Goal: Navigation & Orientation: Find specific page/section

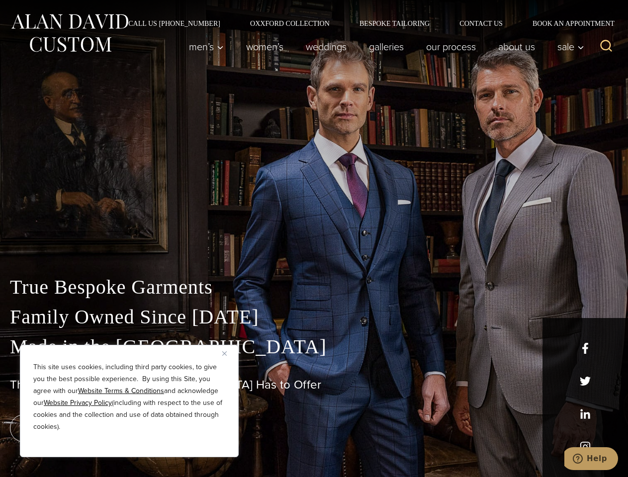
click at [314, 239] on div "True Bespoke Garments Family Owned Since [DATE] Made in [GEOGRAPHIC_DATA] The B…" at bounding box center [314, 350] width 628 height 255
click at [228, 353] on button "Close" at bounding box center [228, 353] width 12 height 12
click at [129, 444] on div "True Bespoke Garments Family Owned Since [DATE] Made in [GEOGRAPHIC_DATA] The B…" at bounding box center [314, 374] width 628 height 205
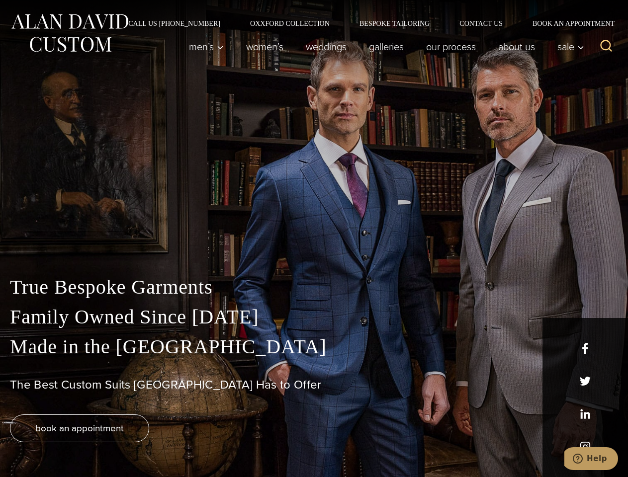
click at [606, 47] on icon "Search" at bounding box center [606, 46] width 14 height 14
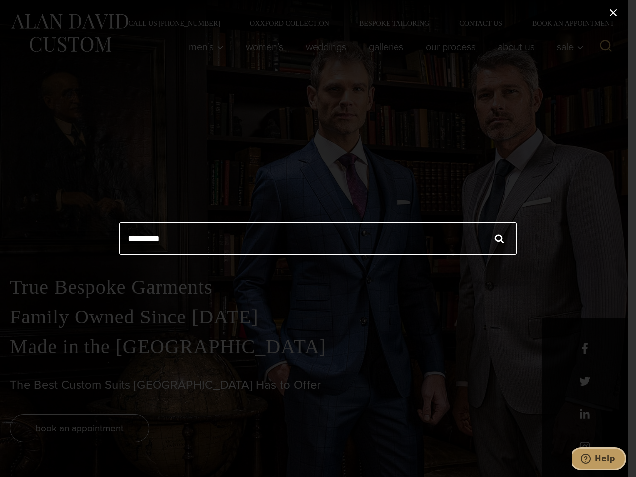
click at [591, 459] on icon "Help" at bounding box center [586, 459] width 10 height 10
